Goal: Find specific page/section: Find specific page/section

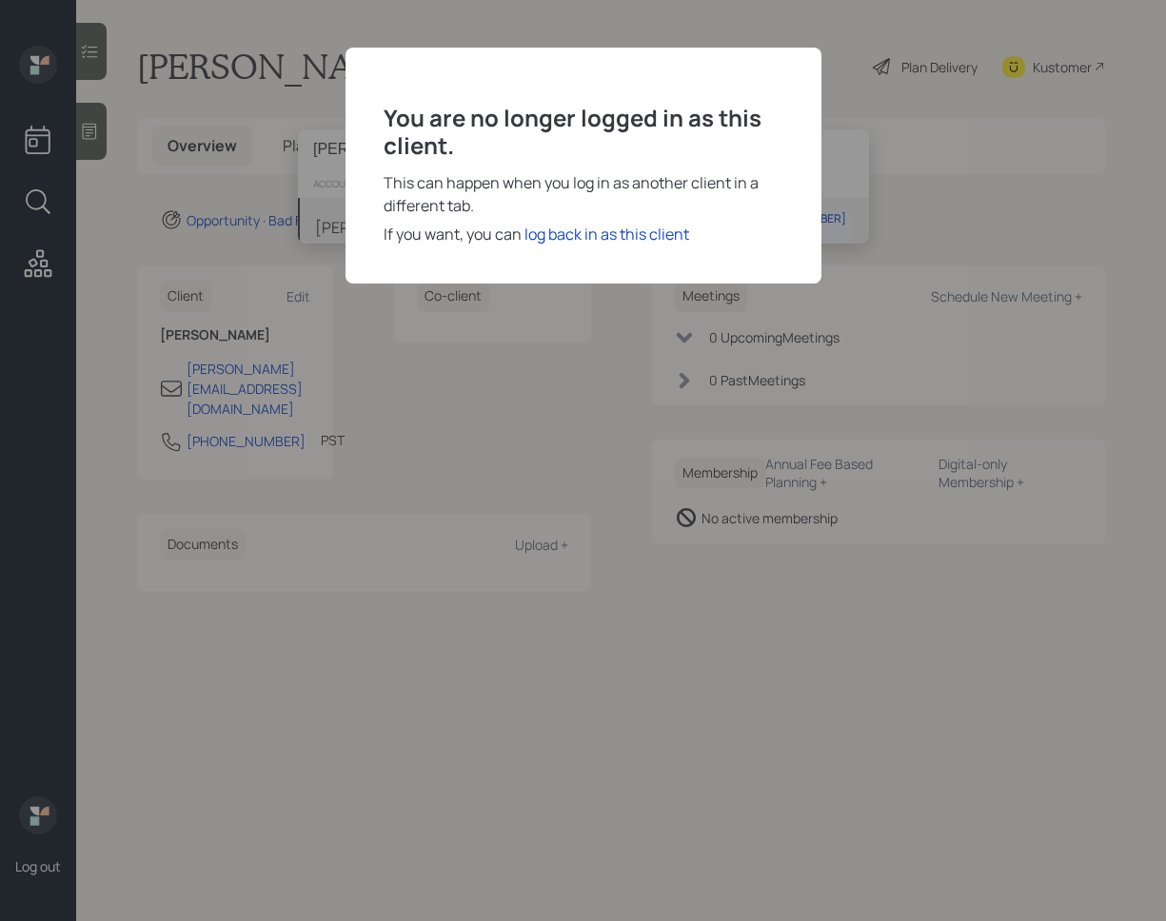
type input "steven roussos"
